Goal: Task Accomplishment & Management: Use online tool/utility

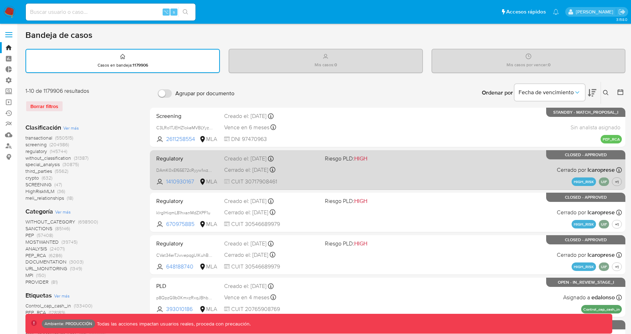
click at [195, 154] on span "Regulatory" at bounding box center [187, 157] width 62 height 9
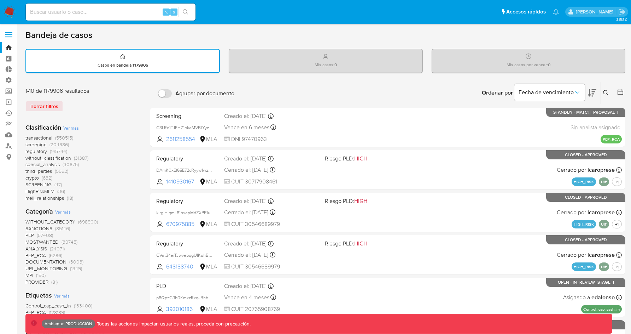
click at [257, 31] on div "Bandeja de casos" at bounding box center [325, 35] width 600 height 11
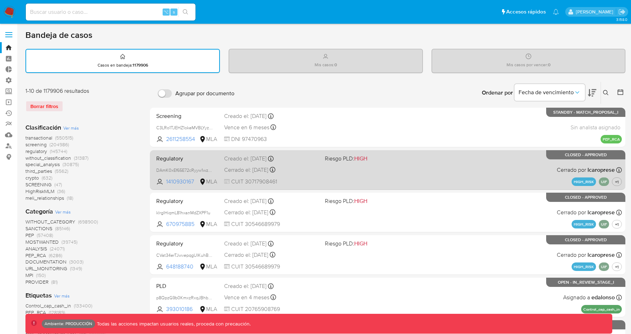
click at [172, 162] on div "Regulatory DAmK0xEf65E72cRyyw1wzIP3 1410930167 MLA Riesgo PLD: HIGH Creado el: …" at bounding box center [388, 170] width 469 height 36
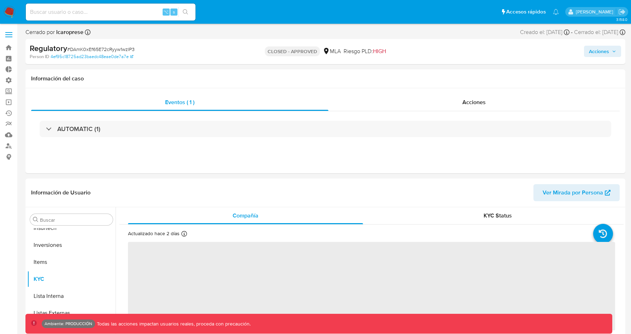
scroll to position [333, 0]
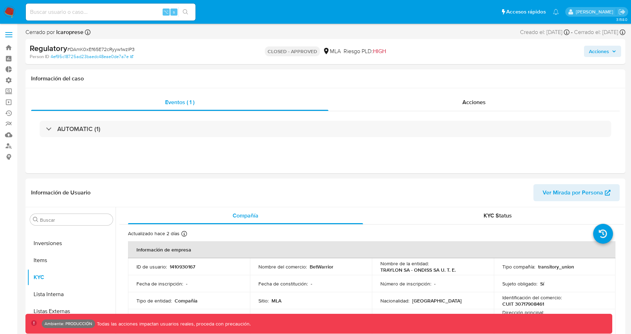
select select "10"
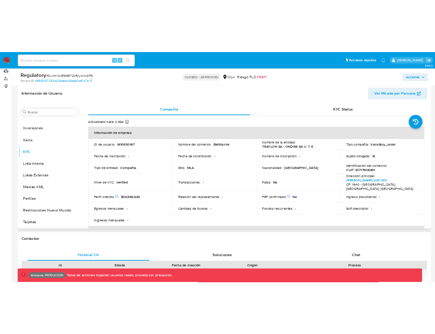
scroll to position [104, 0]
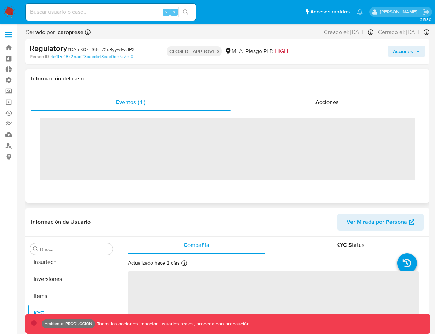
scroll to position [333, 0]
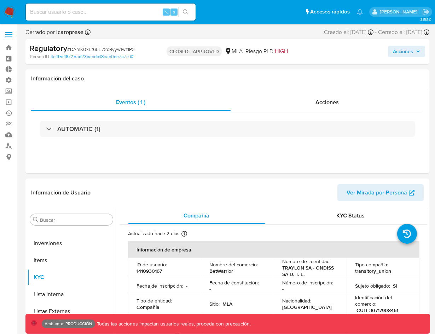
select select "10"
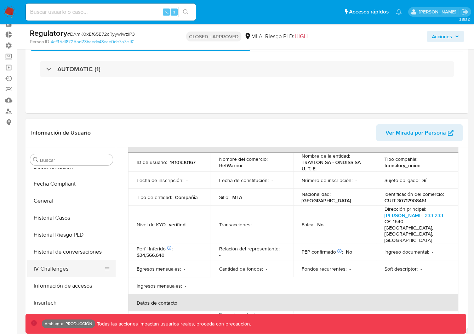
scroll to position [170, 0]
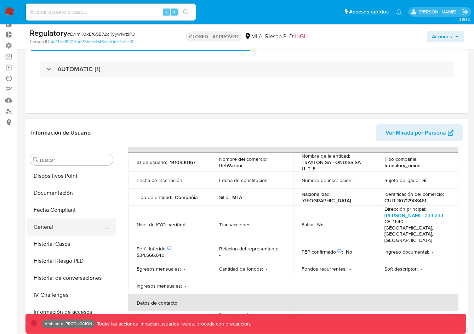
click at [52, 229] on button "General" at bounding box center [68, 226] width 83 height 17
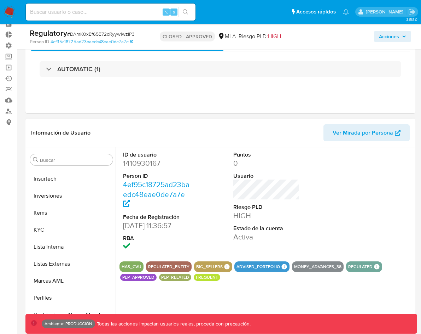
scroll to position [322, 0]
click at [47, 230] on button "KYC" at bounding box center [68, 228] width 83 height 17
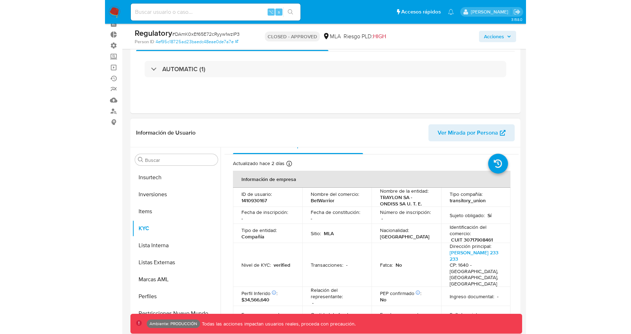
scroll to position [5, 0]
